Goal: Task Accomplishment & Management: Manage account settings

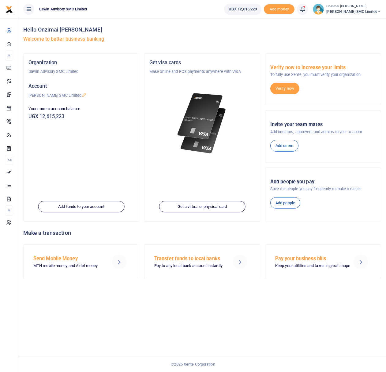
click at [305, 11] on icon at bounding box center [302, 9] width 6 height 7
click at [267, 46] on small "You have 3 awaiting for your to act on" at bounding box center [264, 46] width 59 height 4
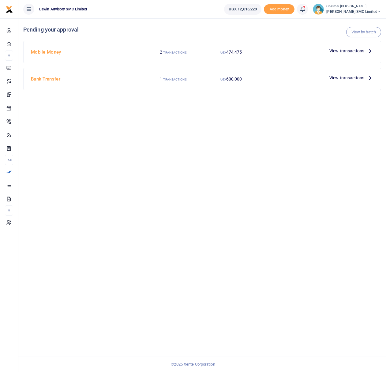
click at [341, 52] on span "View transactions" at bounding box center [346, 50] width 35 height 7
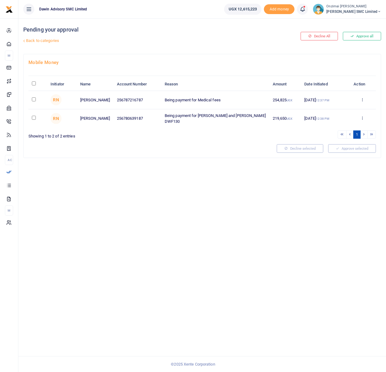
click at [34, 101] on td at bounding box center [37, 100] width 19 height 18
click at [33, 100] on input "checkbox" at bounding box center [34, 99] width 4 height 4
checkbox input "true"
click at [350, 149] on button "Approve selected (1)" at bounding box center [350, 148] width 52 height 9
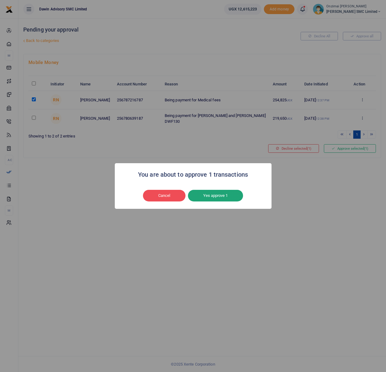
click at [231, 197] on button "Yes approve 1" at bounding box center [215, 196] width 55 height 12
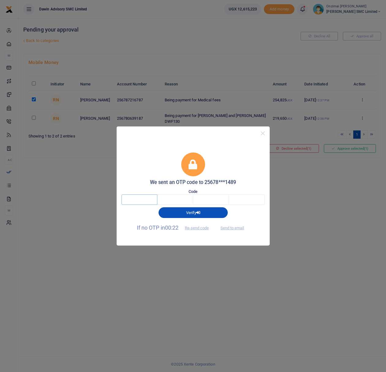
click at [143, 202] on input "text" at bounding box center [140, 199] width 36 height 10
type input "1"
type input "3"
type input "1"
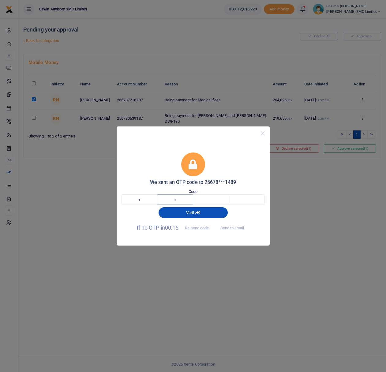
type input "5"
type input "1"
type input "3"
